Goal: Check status: Check status

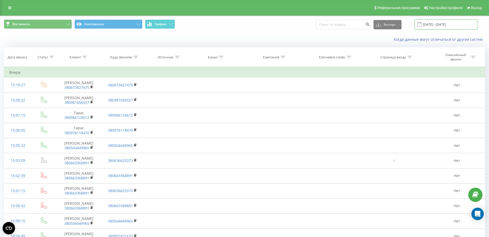
click at [448, 24] on input "01.09.2025 - 22.09.2025" at bounding box center [446, 24] width 63 height 10
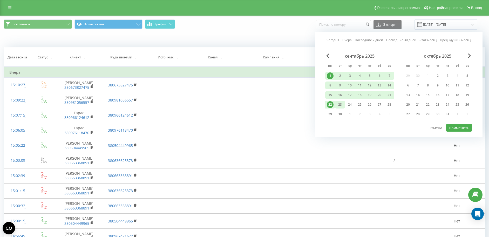
click at [342, 104] on div "23" at bounding box center [340, 104] width 7 height 7
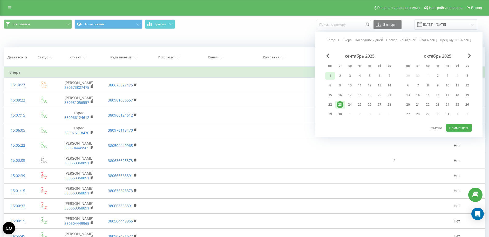
click at [332, 77] on div "1" at bounding box center [330, 75] width 7 height 7
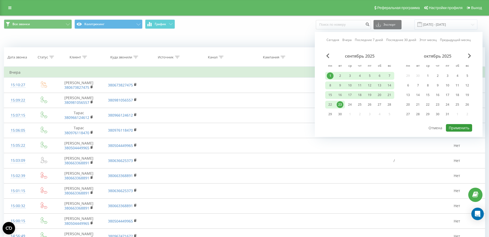
click at [455, 129] on button "Применить" at bounding box center [459, 128] width 26 height 8
type input "[DATE] - [DATE]"
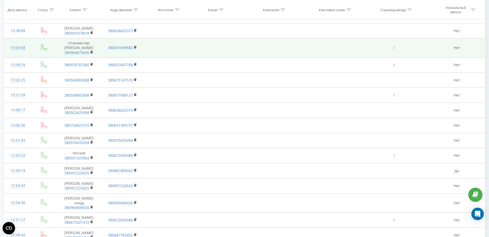
scroll to position [1266, 0]
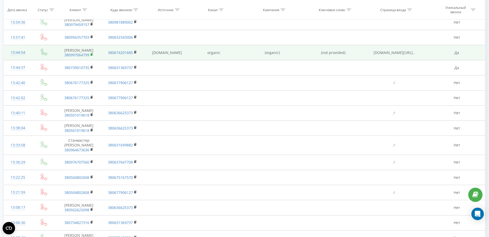
click at [92, 56] on rect at bounding box center [92, 54] width 2 height 2
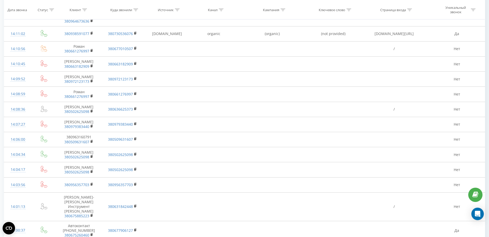
scroll to position [957, 0]
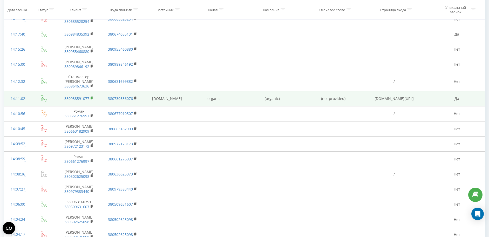
click at [91, 100] on icon at bounding box center [92, 98] width 3 height 4
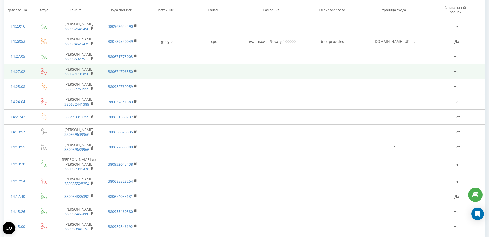
scroll to position [729, 0]
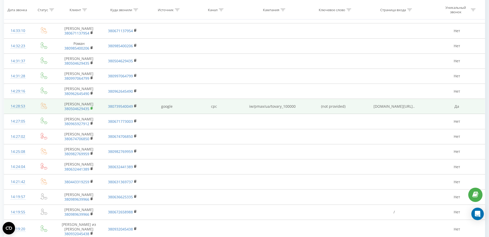
click at [92, 109] on icon at bounding box center [92, 108] width 2 height 2
click at [93, 110] on icon at bounding box center [92, 108] width 3 height 4
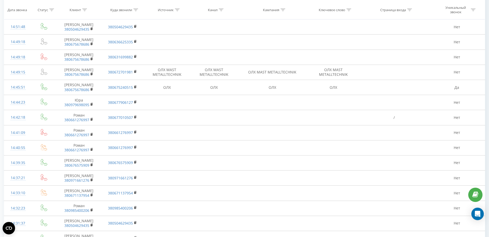
scroll to position [535, 0]
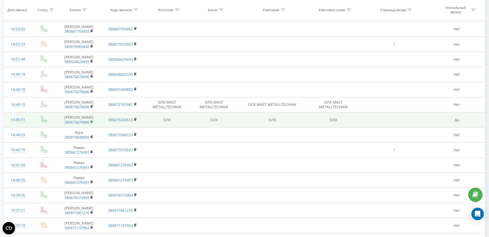
click at [91, 123] on rect at bounding box center [92, 122] width 2 height 2
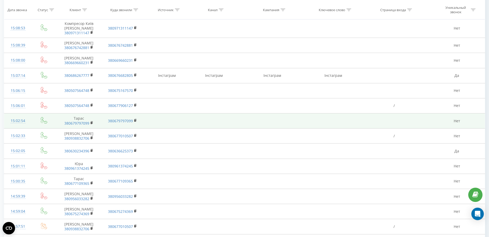
scroll to position [210, 0]
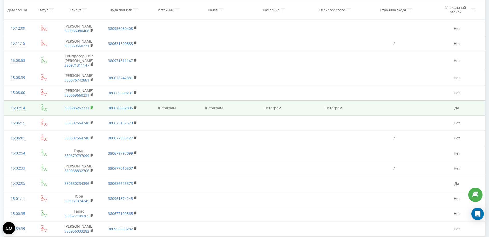
click at [92, 109] on icon at bounding box center [92, 108] width 3 height 4
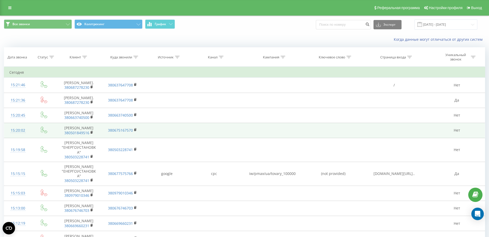
scroll to position [65, 0]
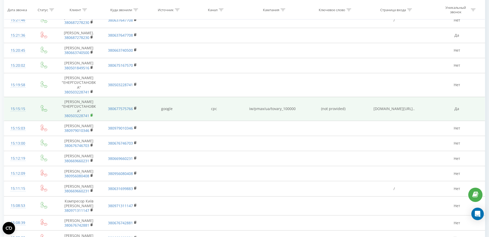
click at [92, 117] on rect at bounding box center [92, 115] width 2 height 2
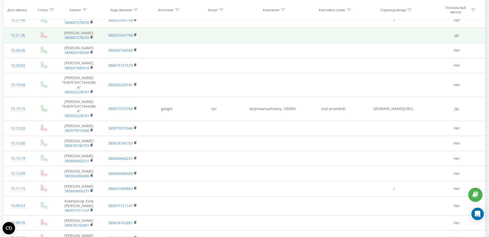
scroll to position [0, 0]
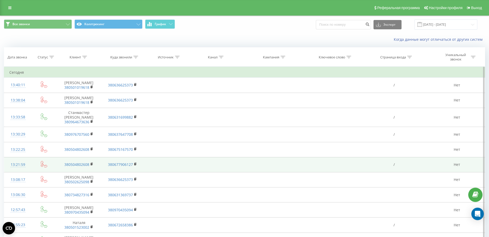
click at [207, 164] on td at bounding box center [214, 164] width 47 height 15
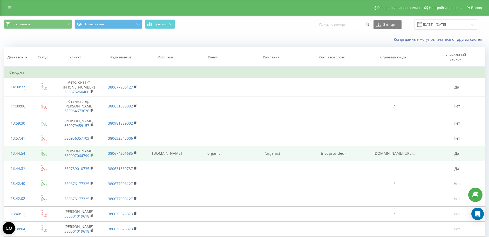
click at [91, 157] on rect at bounding box center [92, 155] width 2 height 2
